Goal: Information Seeking & Learning: Learn about a topic

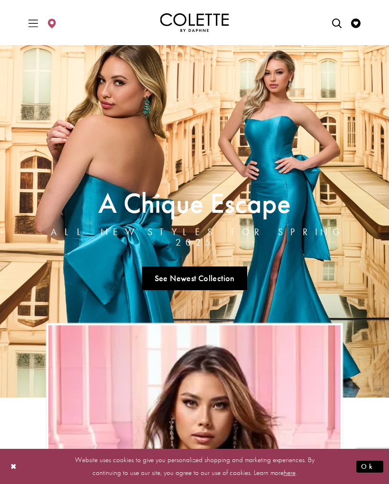
click at [23, 15] on div "Primary block" at bounding box center [195, 22] width 356 height 45
click at [27, 23] on span "Toggle Main Navigation Menu" at bounding box center [33, 22] width 14 height 26
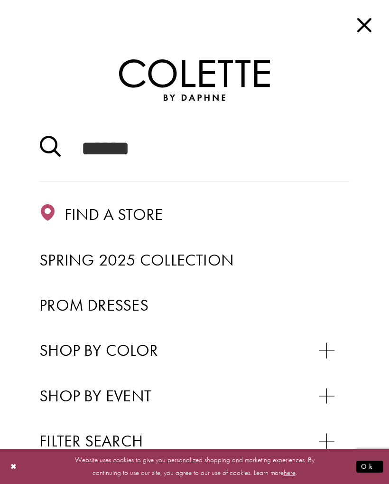
click at [373, 16] on span "Close Main Navbar" at bounding box center [364, 24] width 21 height 21
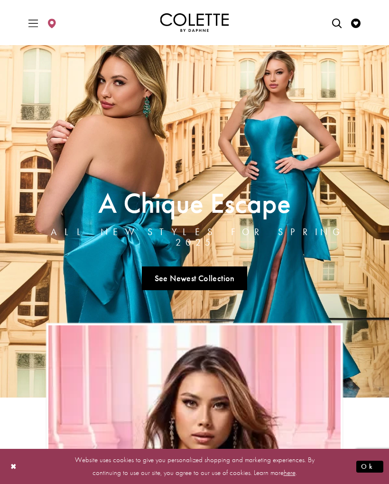
click at [28, 23] on span "Toggle Main Navigation Menu" at bounding box center [33, 22] width 14 height 26
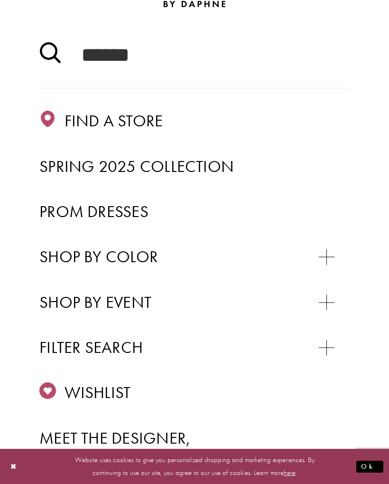
scroll to position [94, 0]
click at [55, 207] on span "Prom Dresses" at bounding box center [93, 210] width 109 height 21
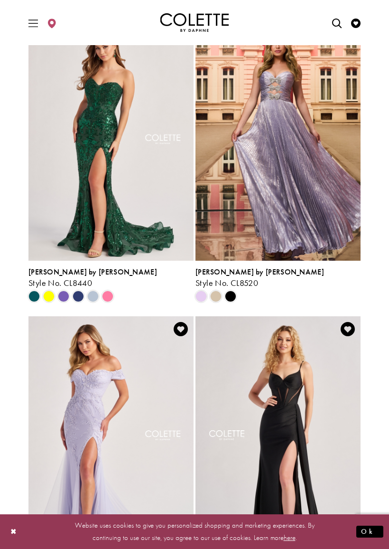
scroll to position [584, 0]
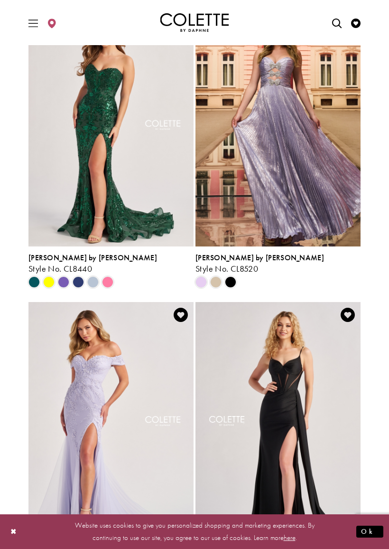
click at [47, 285] on span "Product List" at bounding box center [48, 281] width 11 height 11
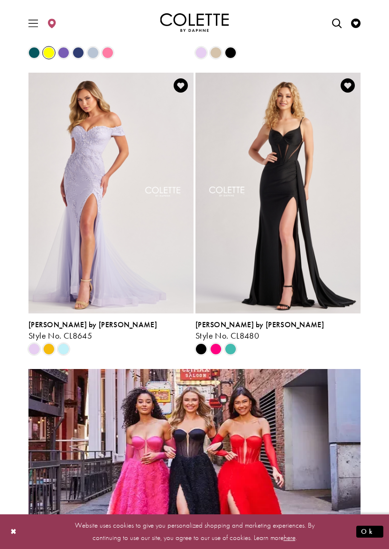
scroll to position [814, 0]
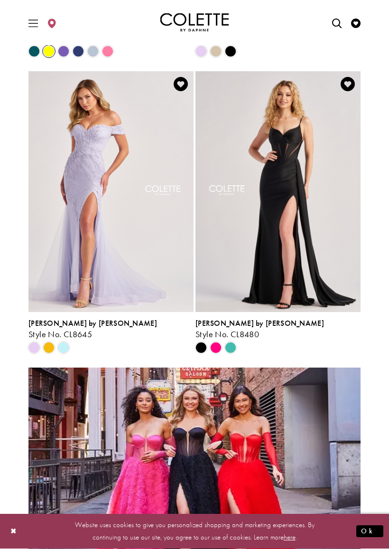
click at [50, 343] on span "Product List" at bounding box center [48, 347] width 11 height 11
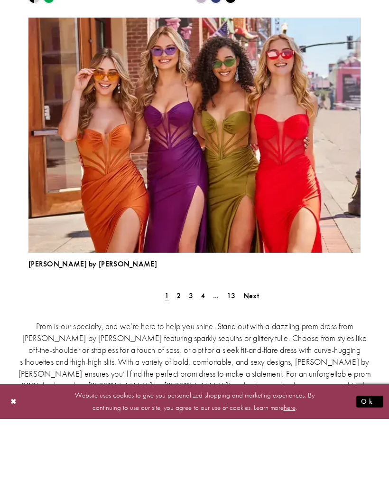
scroll to position [2747, 0]
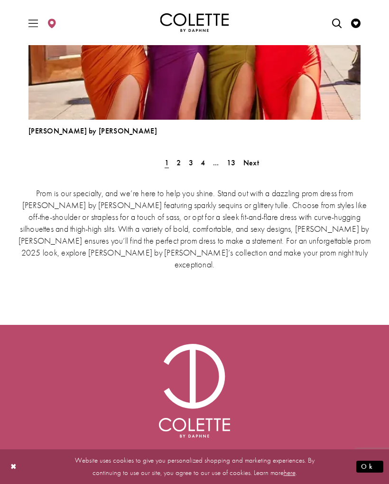
click at [175, 161] on link "2" at bounding box center [179, 163] width 10 height 14
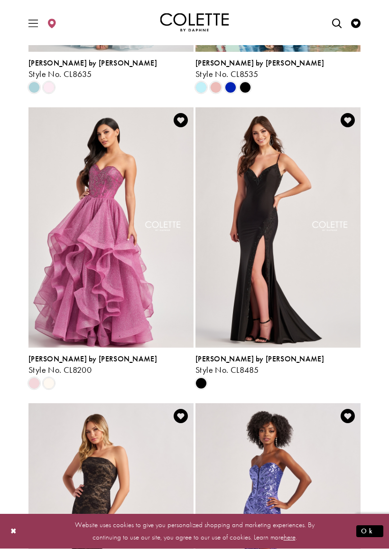
scroll to position [1683, 0]
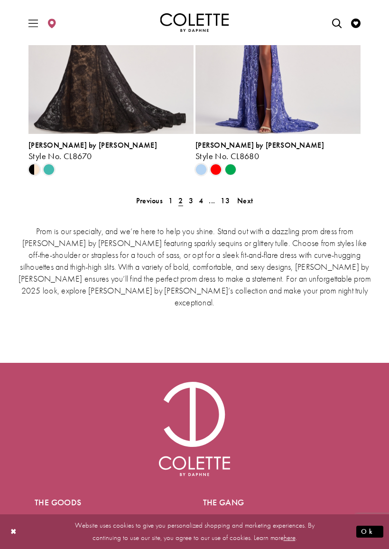
click at [191, 201] on span "3" at bounding box center [191, 201] width 4 height 10
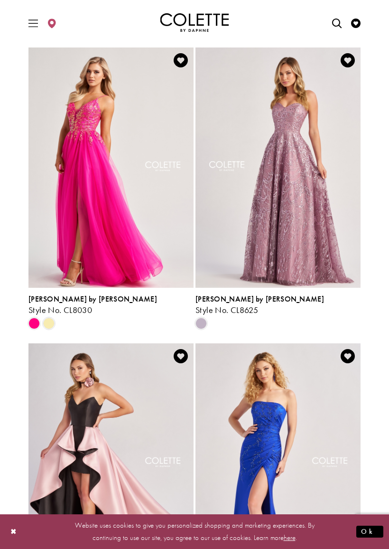
scroll to position [1135, 0]
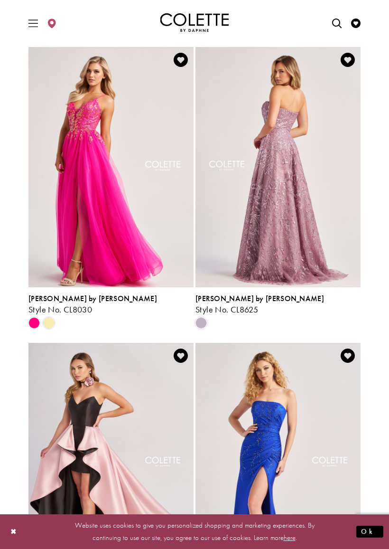
click at [54, 318] on span "Product List" at bounding box center [48, 322] width 11 height 11
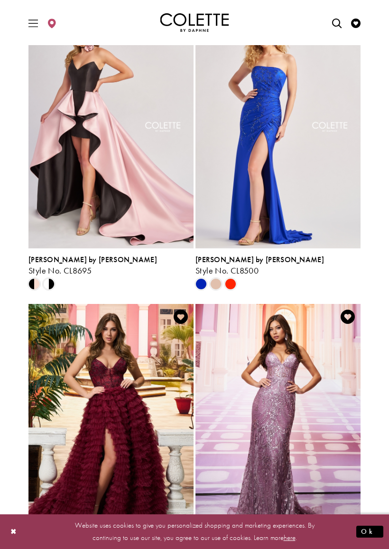
scroll to position [1470, 0]
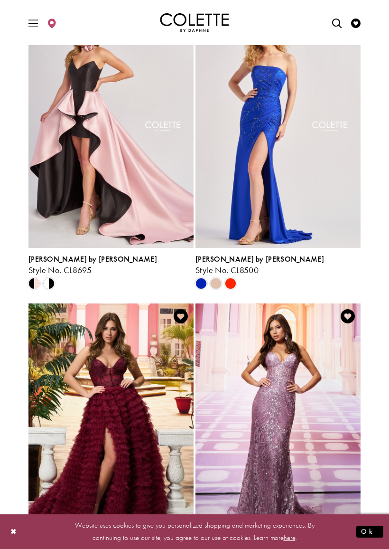
click at [215, 285] on span "Product List" at bounding box center [215, 283] width 11 height 11
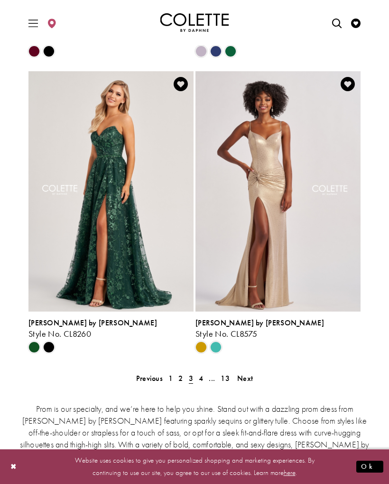
scroll to position [1998, 0]
click at [204, 378] on link "4" at bounding box center [201, 378] width 10 height 14
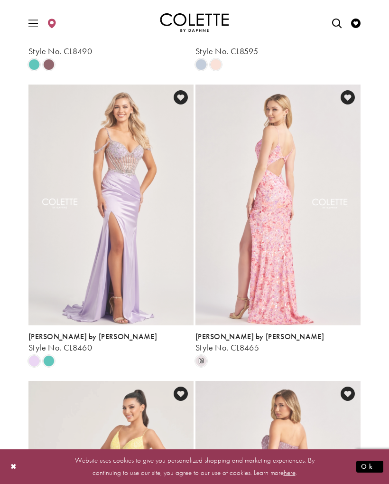
scroll to position [248, 0]
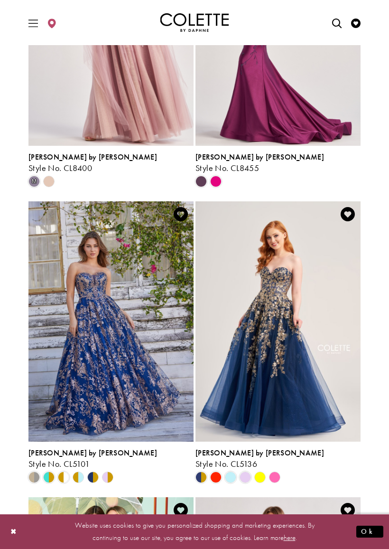
click at [54, 180] on icon "Product List" at bounding box center [48, 181] width 11 height 11
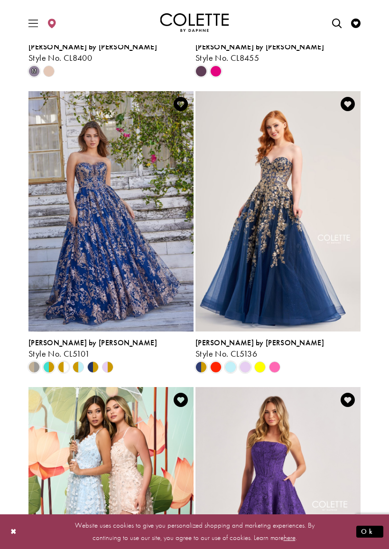
scroll to position [1683, 0]
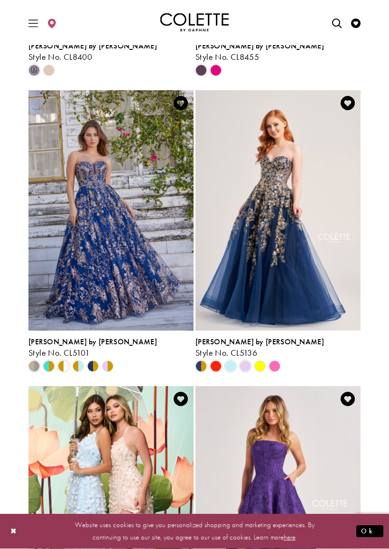
click at [212, 369] on span "Product List" at bounding box center [215, 366] width 11 height 11
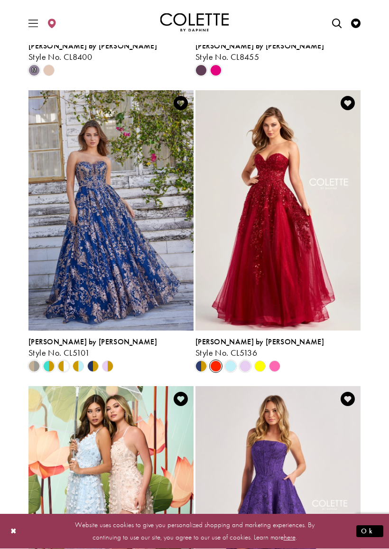
scroll to position [1684, 0]
click at [259, 367] on polygon "Product List" at bounding box center [260, 366] width 15 height 15
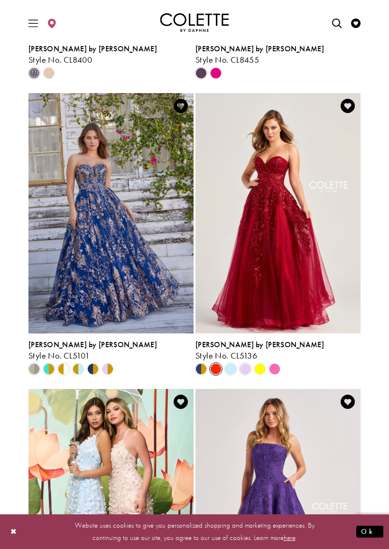
scroll to position [1683, 0]
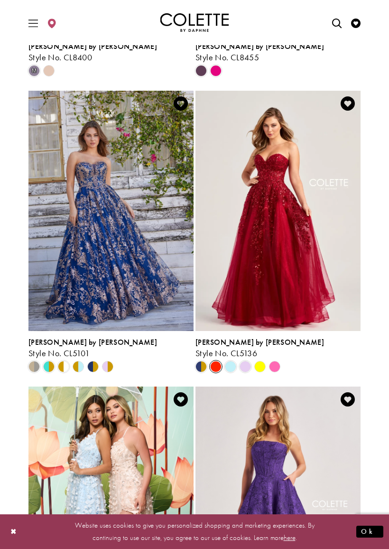
click at [265, 366] on icon "Product List" at bounding box center [260, 366] width 11 height 11
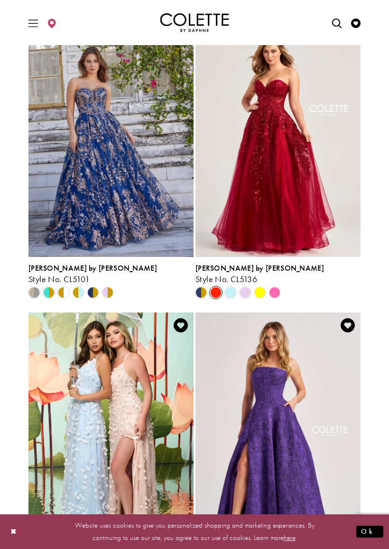
scroll to position [1758, 0]
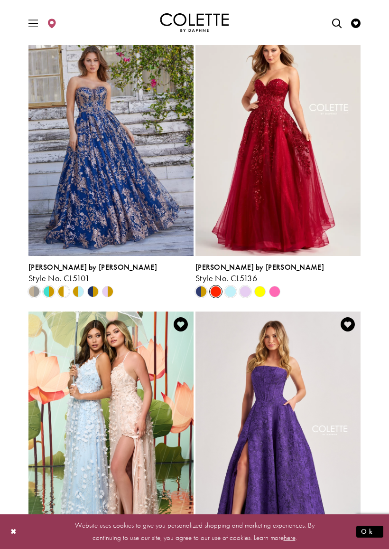
click at [257, 293] on polygon "Product List" at bounding box center [260, 291] width 15 height 15
click at [262, 291] on polygon "Product List" at bounding box center [260, 291] width 15 height 15
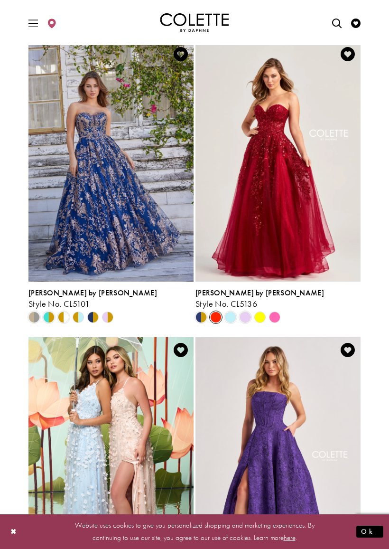
scroll to position [1734, 0]
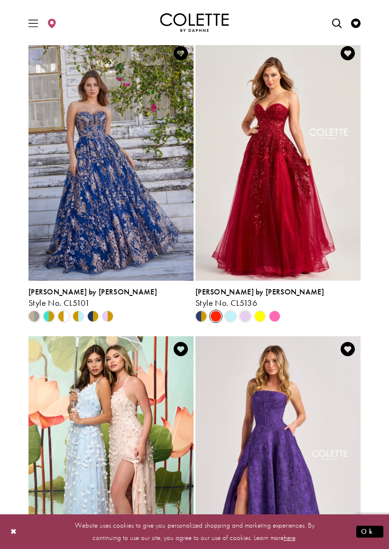
click at [66, 315] on span "Product List" at bounding box center [63, 316] width 11 height 11
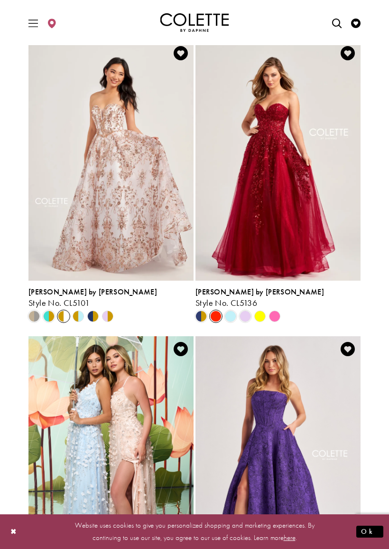
click at [261, 315] on polygon "Product List" at bounding box center [260, 316] width 15 height 15
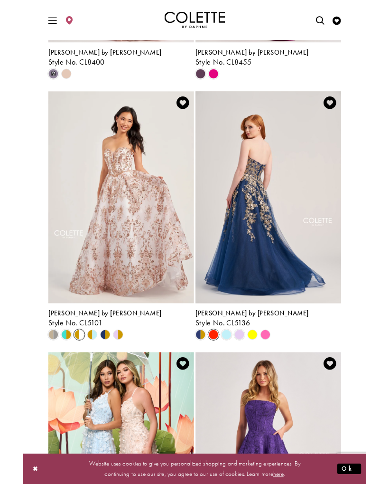
scroll to position [1669, 0]
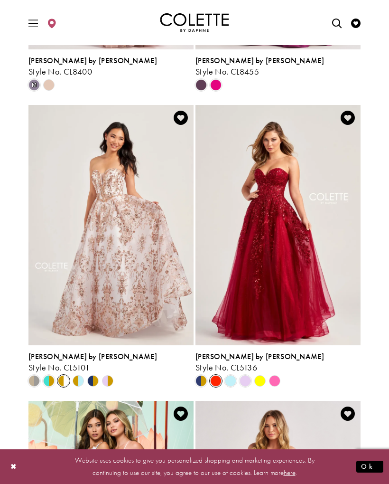
click at [264, 383] on polygon "Product List" at bounding box center [260, 381] width 15 height 15
click at [258, 370] on h5 "Style No. CL5136" at bounding box center [278, 367] width 165 height 9
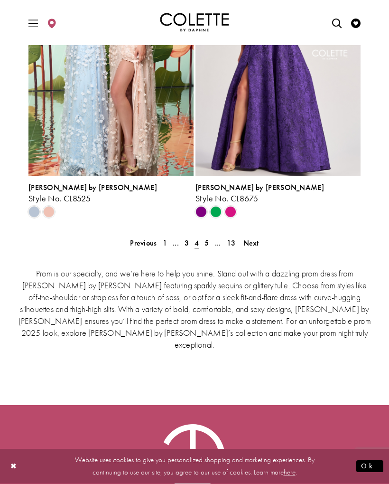
scroll to position [2154, 0]
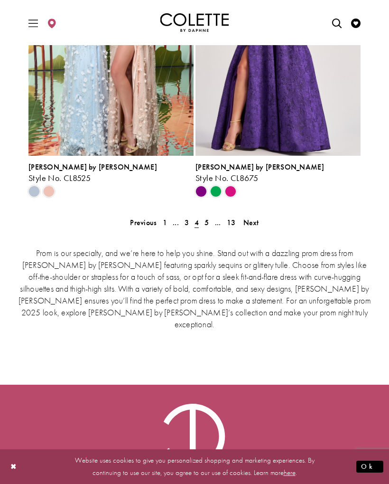
click at [205, 225] on span "5" at bounding box center [207, 223] width 4 height 10
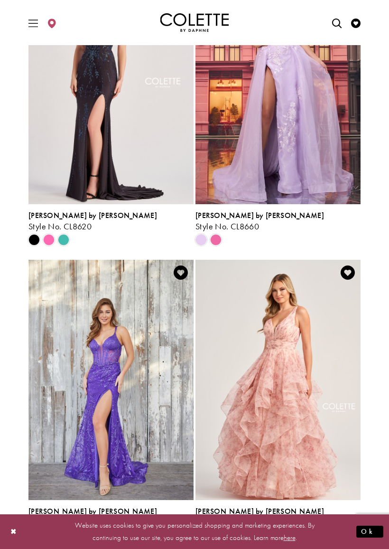
scroll to position [413, 0]
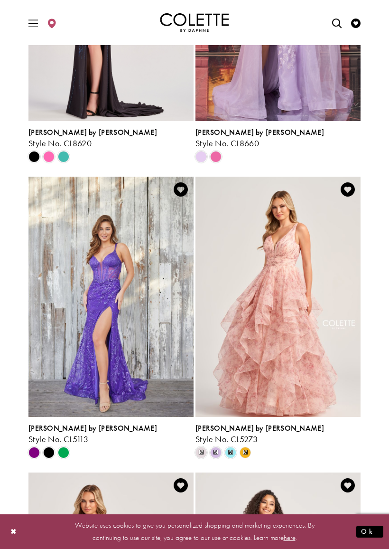
click at [251, 455] on div "m" at bounding box center [245, 452] width 15 height 15
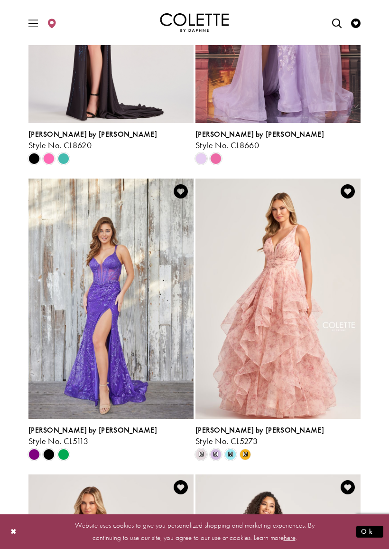
scroll to position [411, 0]
click at [251, 452] on icon "Product List" at bounding box center [245, 454] width 11 height 11
click at [245, 456] on span "m" at bounding box center [245, 455] width 5 height 6
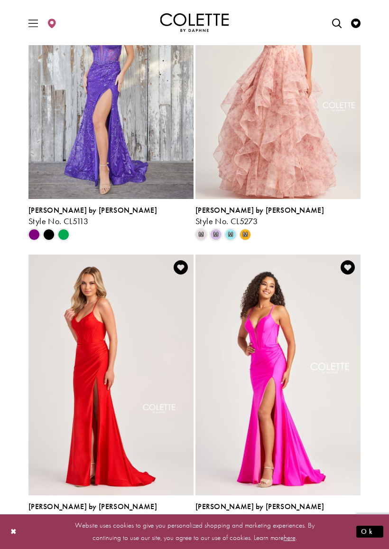
scroll to position [634, 0]
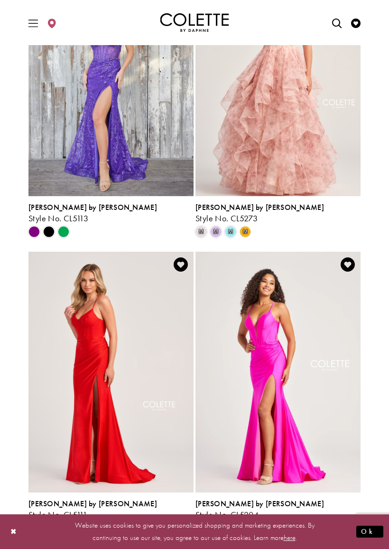
click at [246, 237] on icon "Product List" at bounding box center [245, 231] width 11 height 11
click at [245, 234] on span "m" at bounding box center [245, 232] width 5 height 6
click at [247, 234] on span "m" at bounding box center [245, 232] width 5 height 6
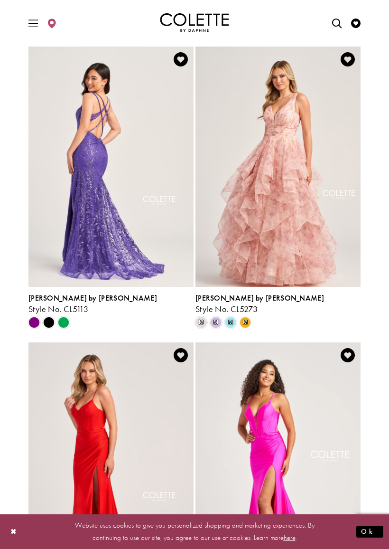
scroll to position [532, 0]
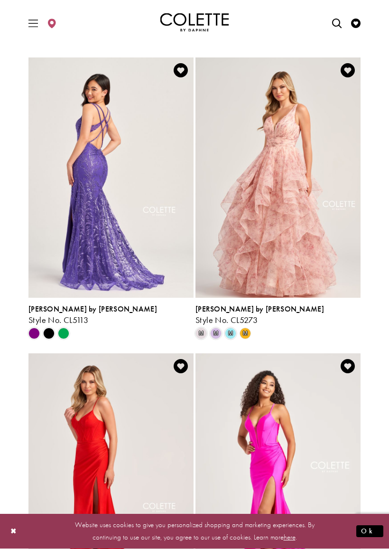
click at [243, 307] on span "[PERSON_NAME] by [PERSON_NAME]" at bounding box center [260, 309] width 129 height 10
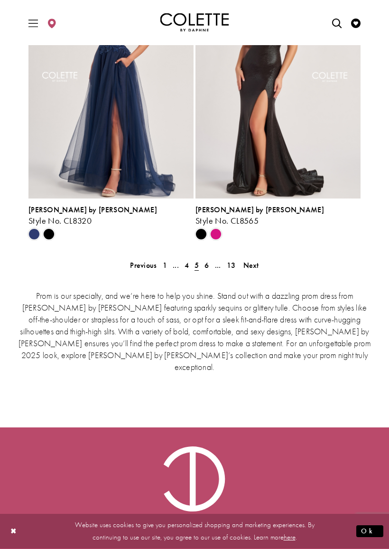
scroll to position [2130, 0]
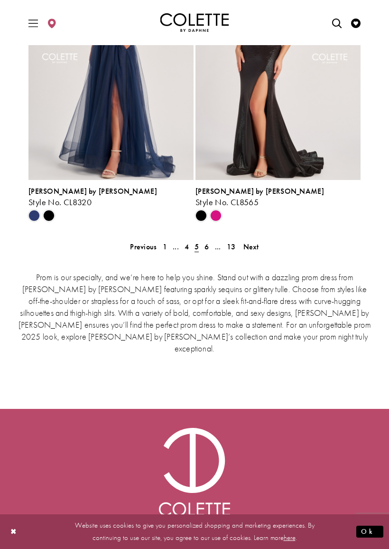
click at [208, 247] on span "6" at bounding box center [207, 247] width 4 height 10
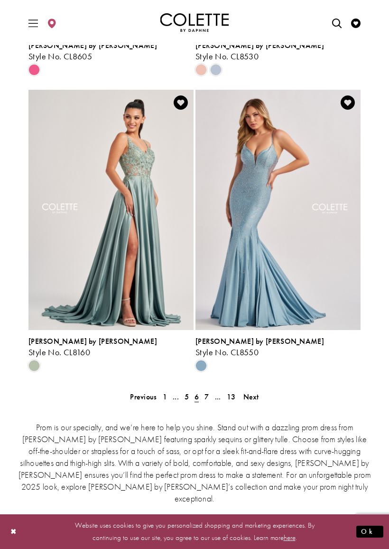
scroll to position [1986, 0]
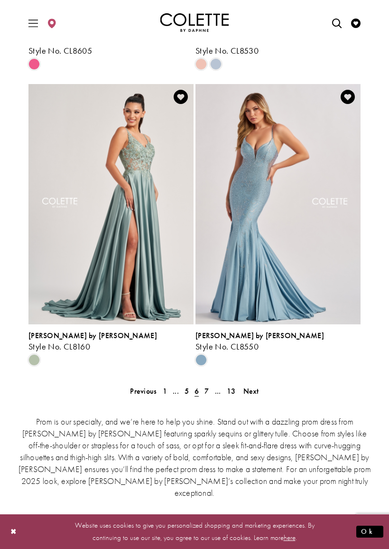
click at [209, 392] on span "7" at bounding box center [207, 391] width 4 height 10
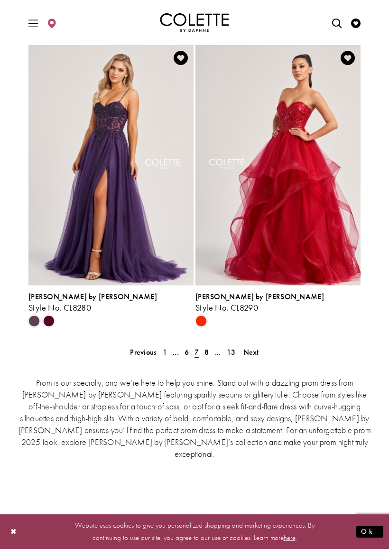
scroll to position [2026, 0]
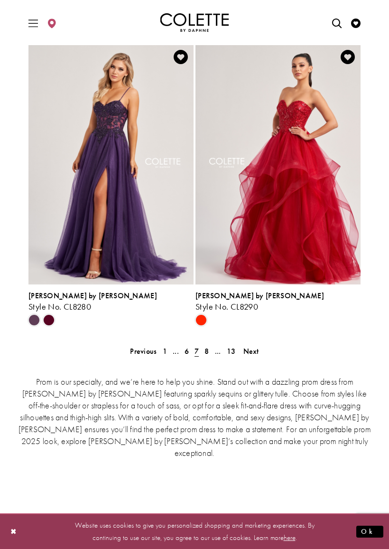
click at [202, 353] on link "8" at bounding box center [207, 351] width 10 height 14
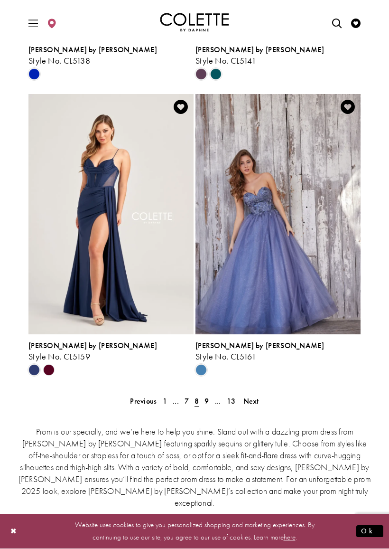
scroll to position [1976, 0]
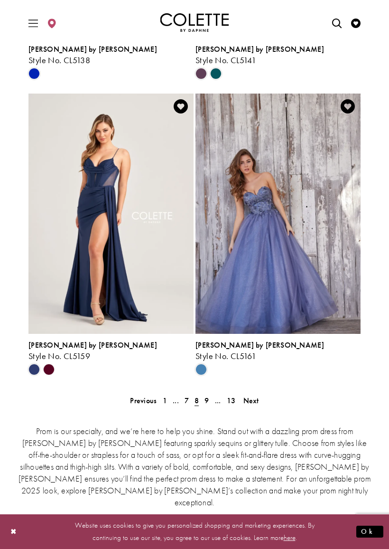
click at [205, 401] on span "9" at bounding box center [207, 401] width 4 height 10
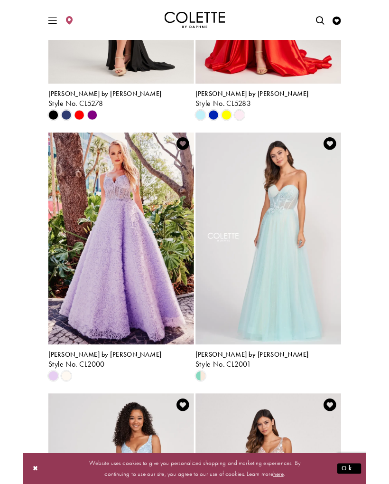
scroll to position [1327, 0]
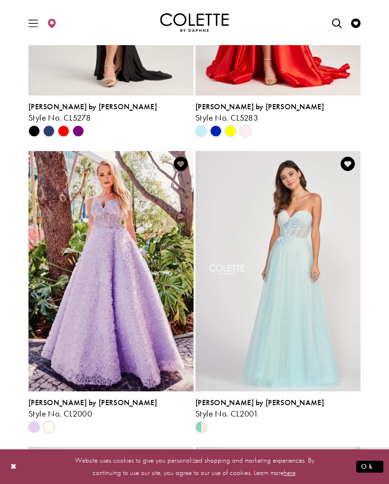
click at [57, 426] on div "Product List" at bounding box center [86, 427] width 118 height 15
click at [53, 423] on span "Product List" at bounding box center [48, 426] width 11 height 11
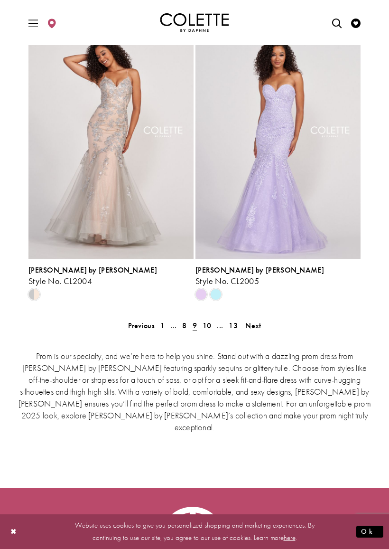
scroll to position [2052, 0]
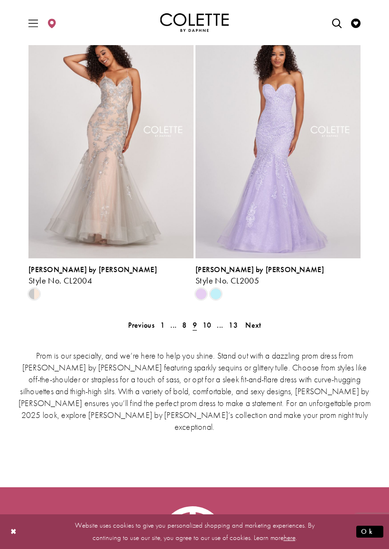
click at [205, 322] on span "10" at bounding box center [207, 325] width 9 height 10
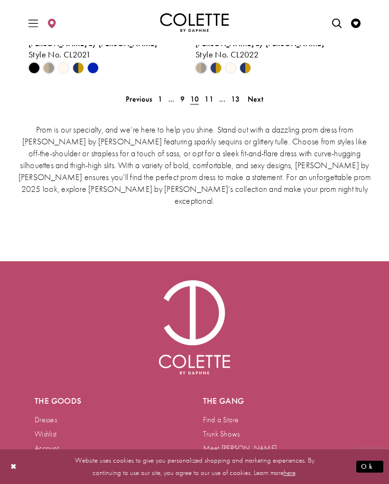
scroll to position [2404, 0]
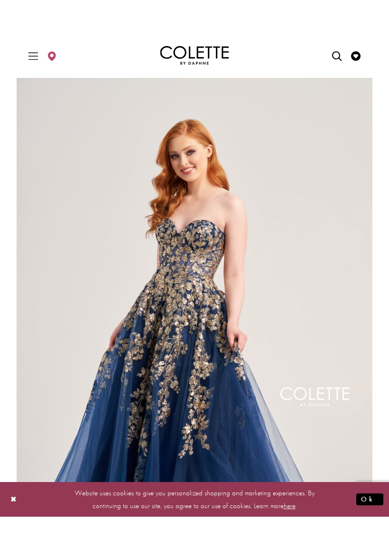
scroll to position [246, 0]
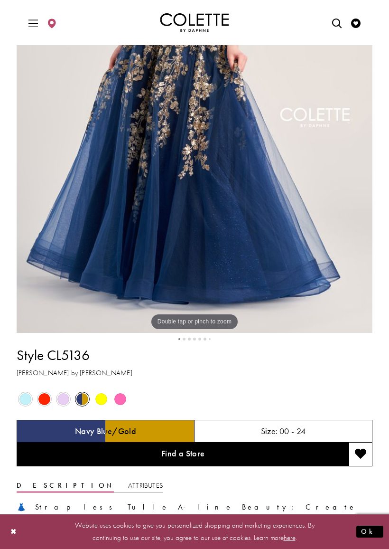
click at [100, 396] on span "Product color controls state depends on size chosen" at bounding box center [101, 399] width 12 height 12
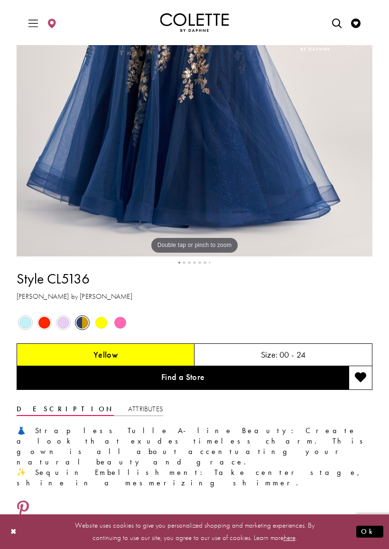
scroll to position [316, 0]
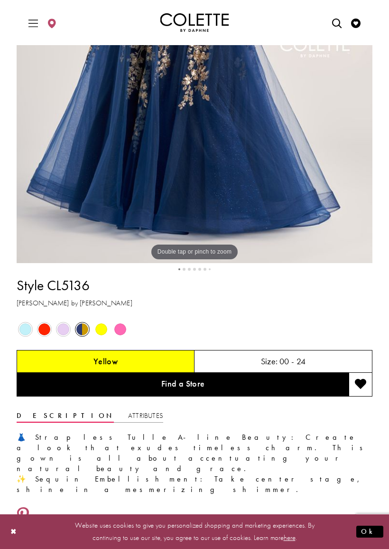
click at [106, 331] on span "Product color controls state depends on size chosen" at bounding box center [101, 329] width 12 height 12
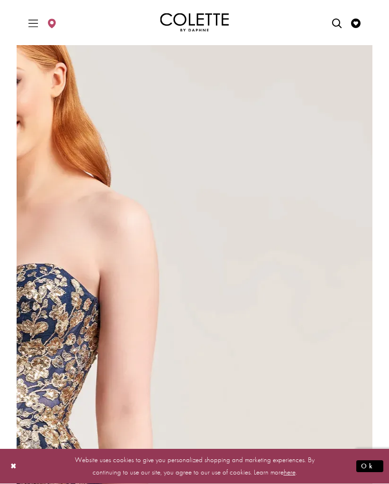
scroll to position [38, 0]
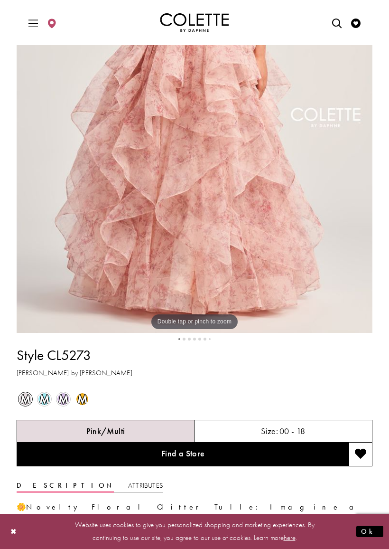
scroll to position [250, 0]
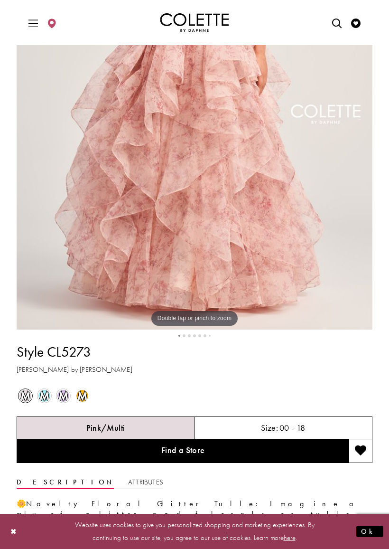
click at [89, 390] on div "m Out of Stock" at bounding box center [83, 396] width 18 height 18
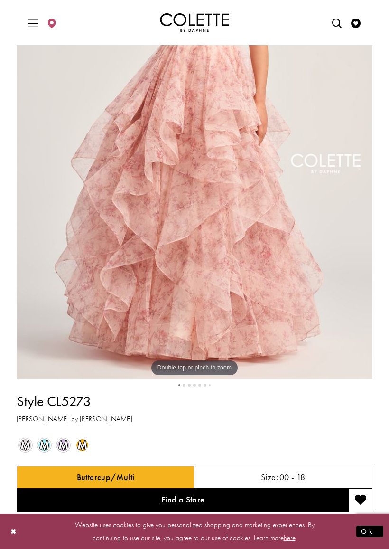
scroll to position [189, 0]
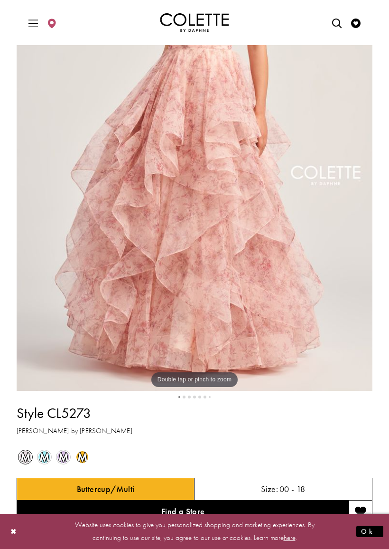
click at [30, 461] on div "m Out of Stock" at bounding box center [26, 457] width 18 height 18
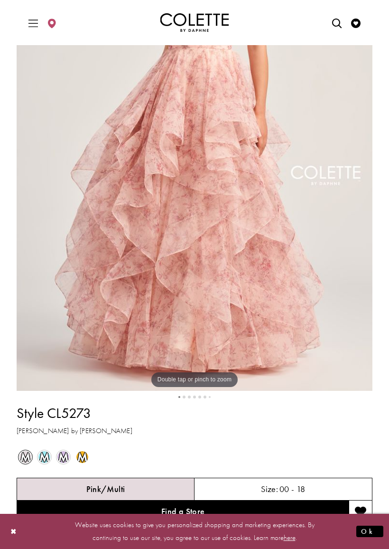
click at [41, 478] on div "Pink/Multi" at bounding box center [106, 489] width 178 height 23
click at [81, 462] on span "m" at bounding box center [82, 457] width 12 height 12
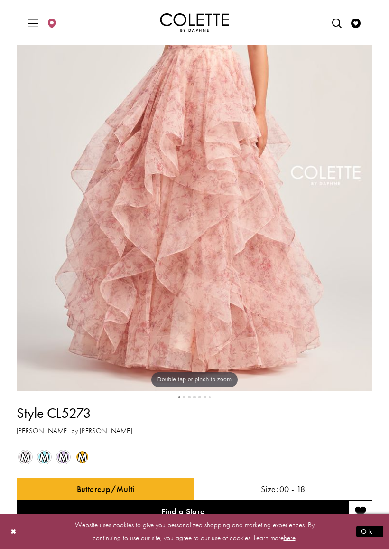
click at [65, 446] on div "Style CL5273 [PERSON_NAME] by [PERSON_NAME] m Out of Stock m Out of Stock m" at bounding box center [195, 546] width 356 height 296
click at [58, 453] on span "m" at bounding box center [63, 457] width 12 height 12
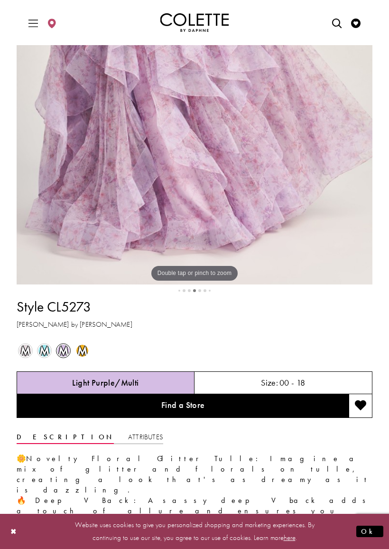
scroll to position [295, 0]
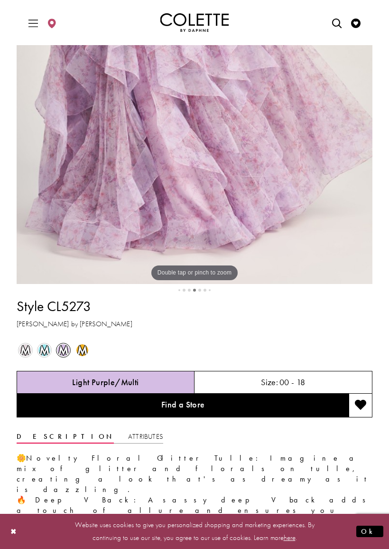
click at [87, 350] on span "m" at bounding box center [82, 350] width 12 height 12
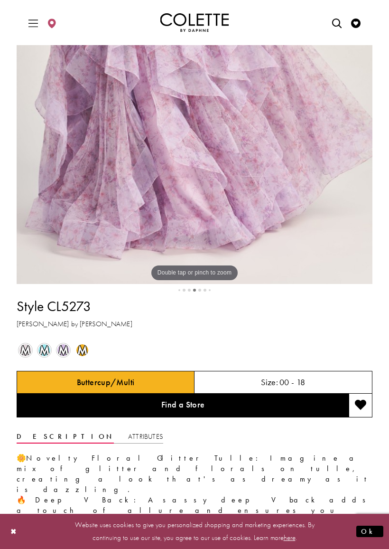
click at [81, 349] on span "m" at bounding box center [82, 350] width 12 height 12
click at [80, 342] on div "m Out of Stock" at bounding box center [83, 350] width 18 height 18
click at [88, 338] on div "Style CL5273 [PERSON_NAME] by [PERSON_NAME] m Out of Stock m Out of Stock m" at bounding box center [195, 440] width 356 height 296
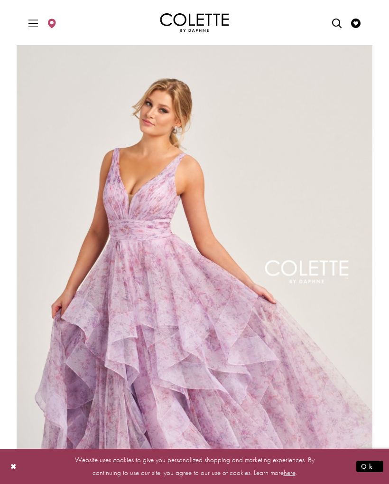
scroll to position [0, 0]
